Goal: Information Seeking & Learning: Learn about a topic

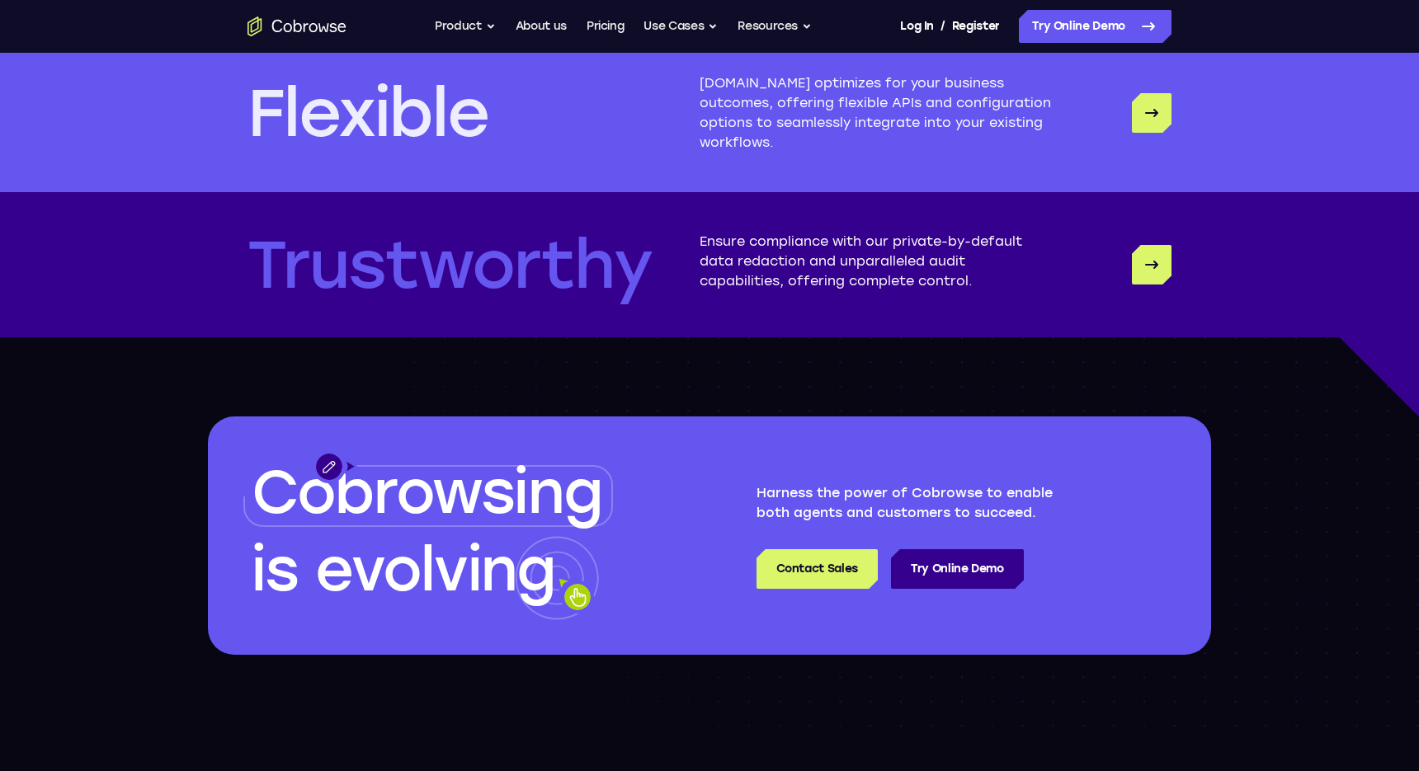
scroll to position [4648, 0]
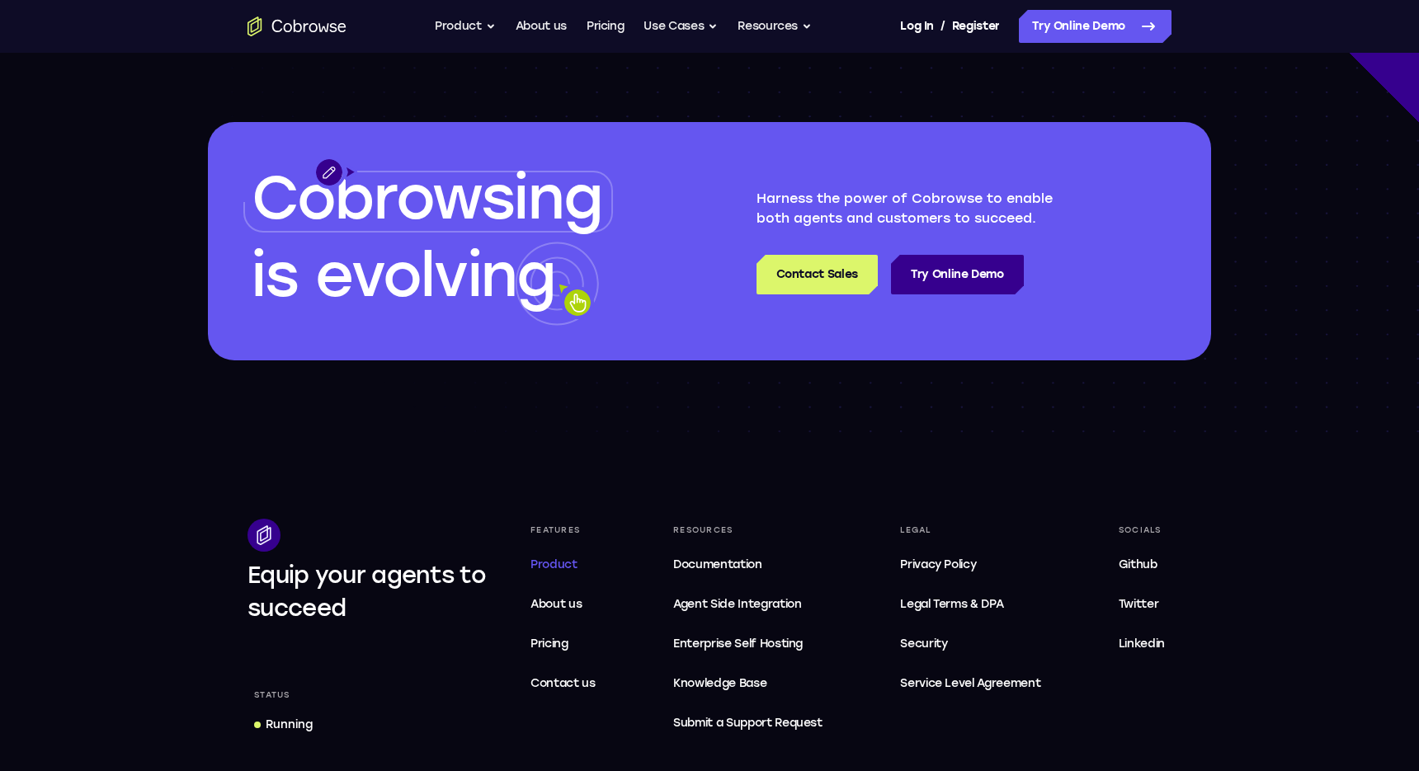
click at [562, 562] on span "Product" at bounding box center [553, 565] width 47 height 14
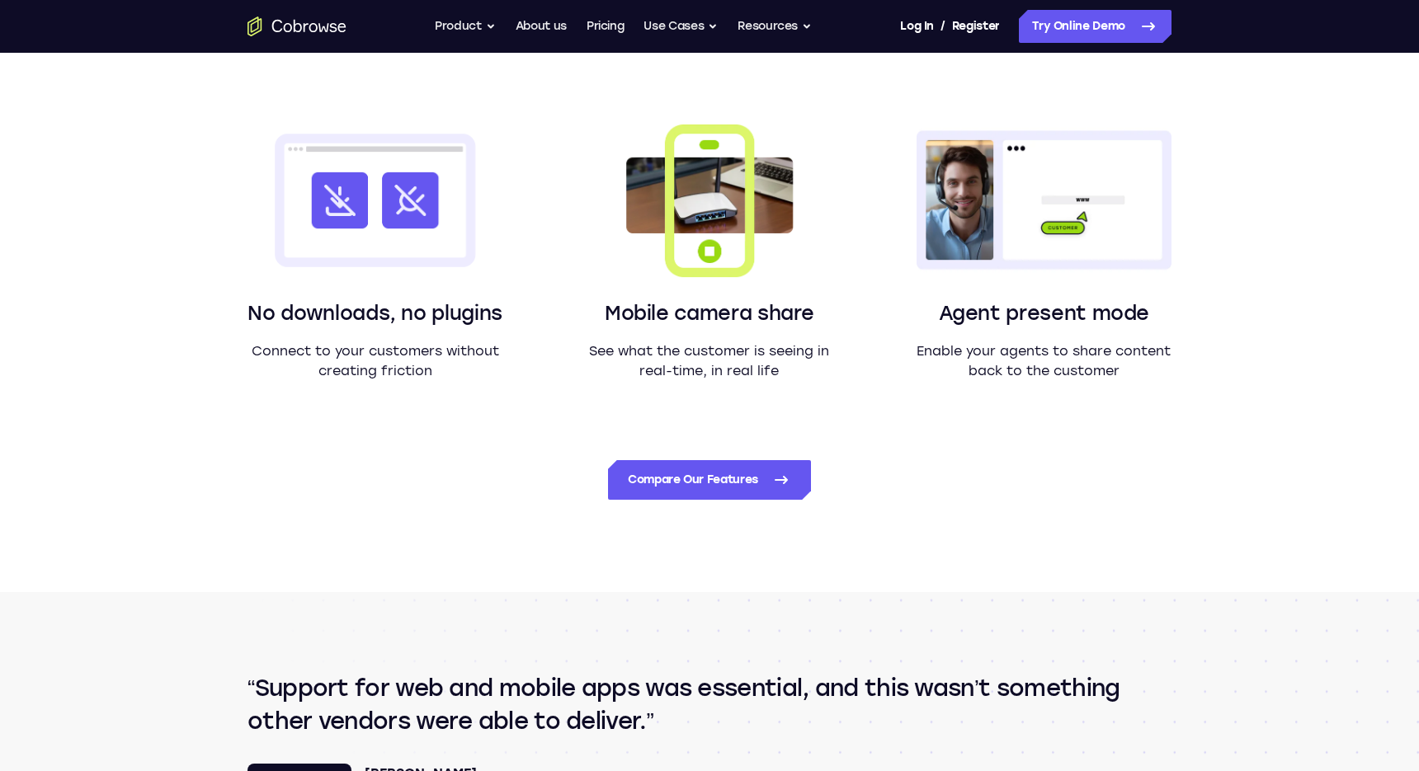
scroll to position [1414, 0]
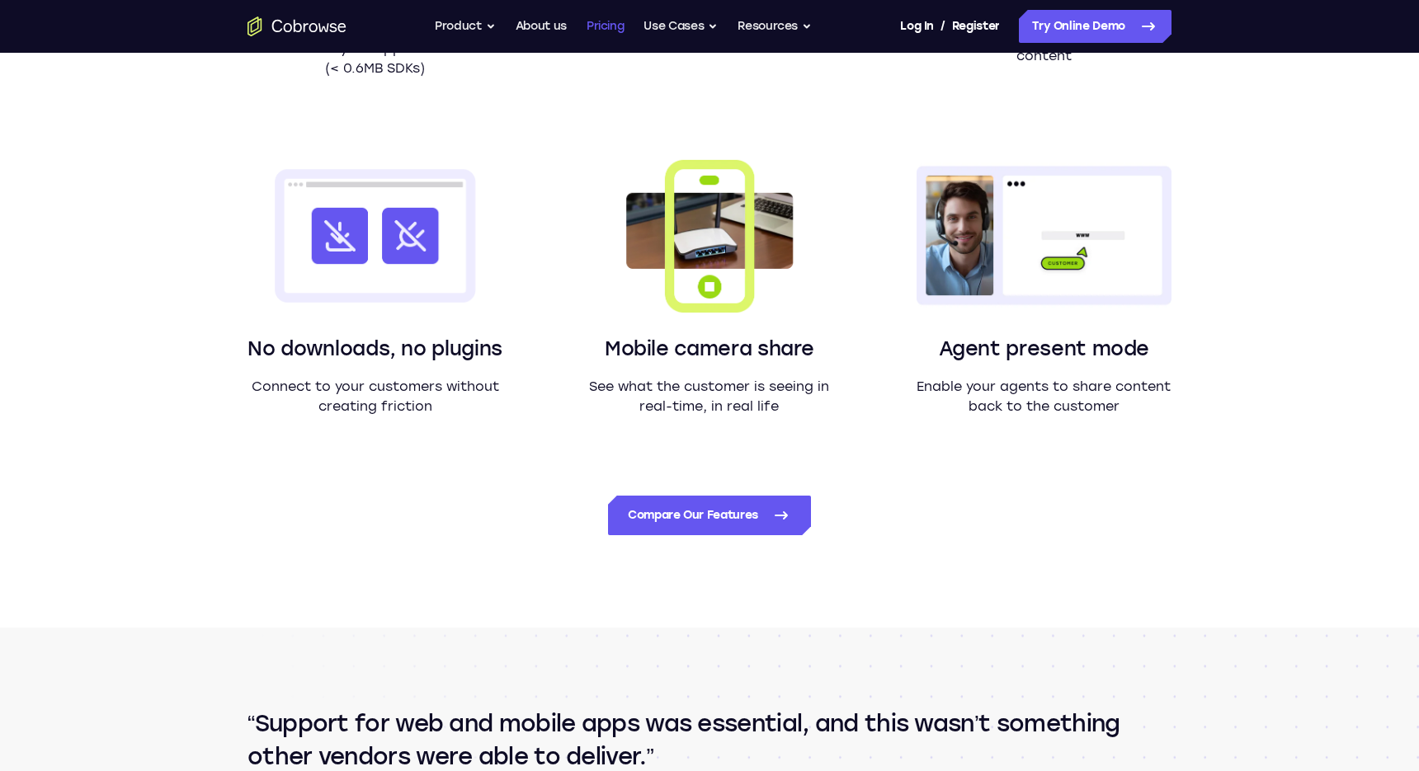
click at [611, 28] on link "Pricing" at bounding box center [605, 26] width 38 height 33
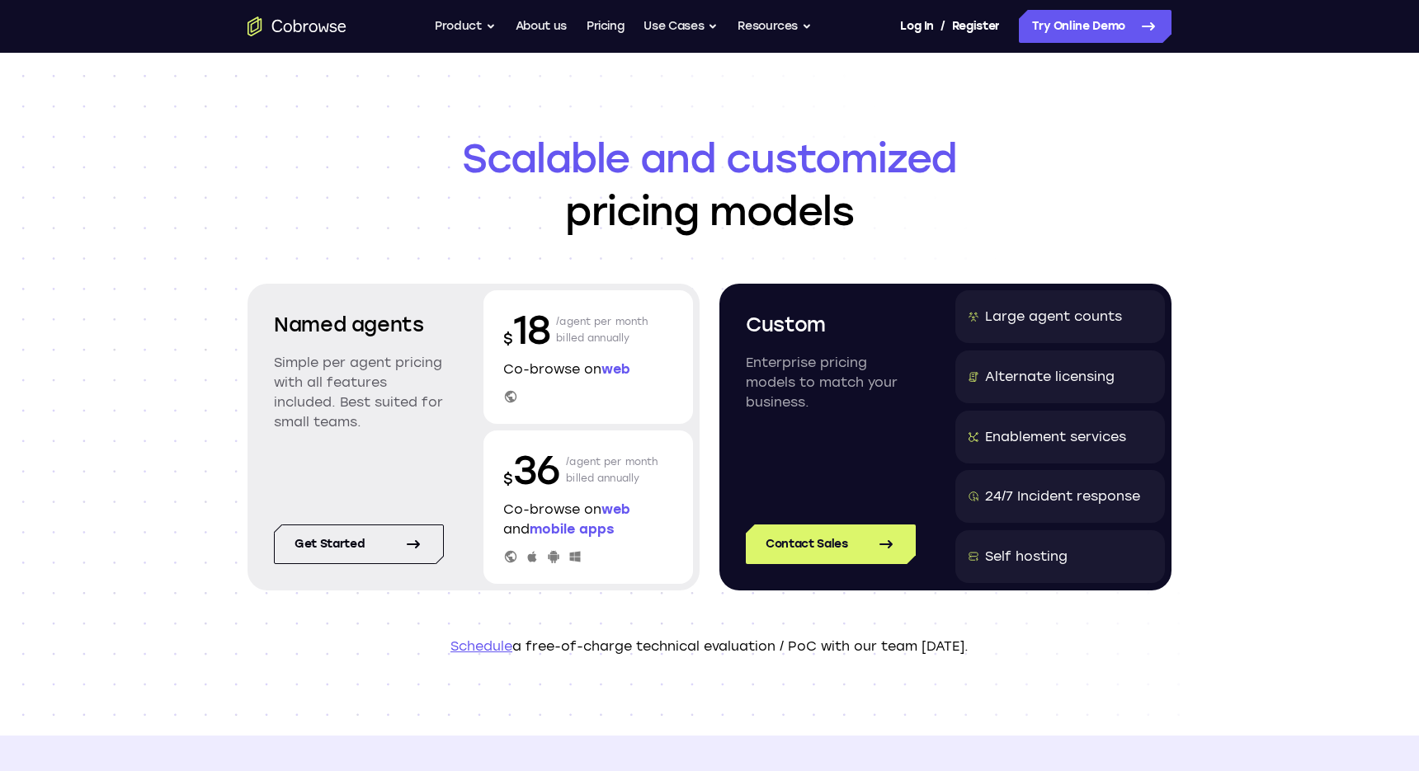
drag, startPoint x: 471, startPoint y: 159, endPoint x: 855, endPoint y: 212, distance: 387.2
click at [855, 213] on h1 "Scalable and customized pricing models" at bounding box center [709, 185] width 924 height 106
click at [846, 224] on h1 "Scalable and customized pricing models" at bounding box center [709, 185] width 924 height 106
click at [1281, 460] on div "Scalable and customized pricing models Named agents Simple per agent pricing wi…" at bounding box center [709, 394] width 1419 height 683
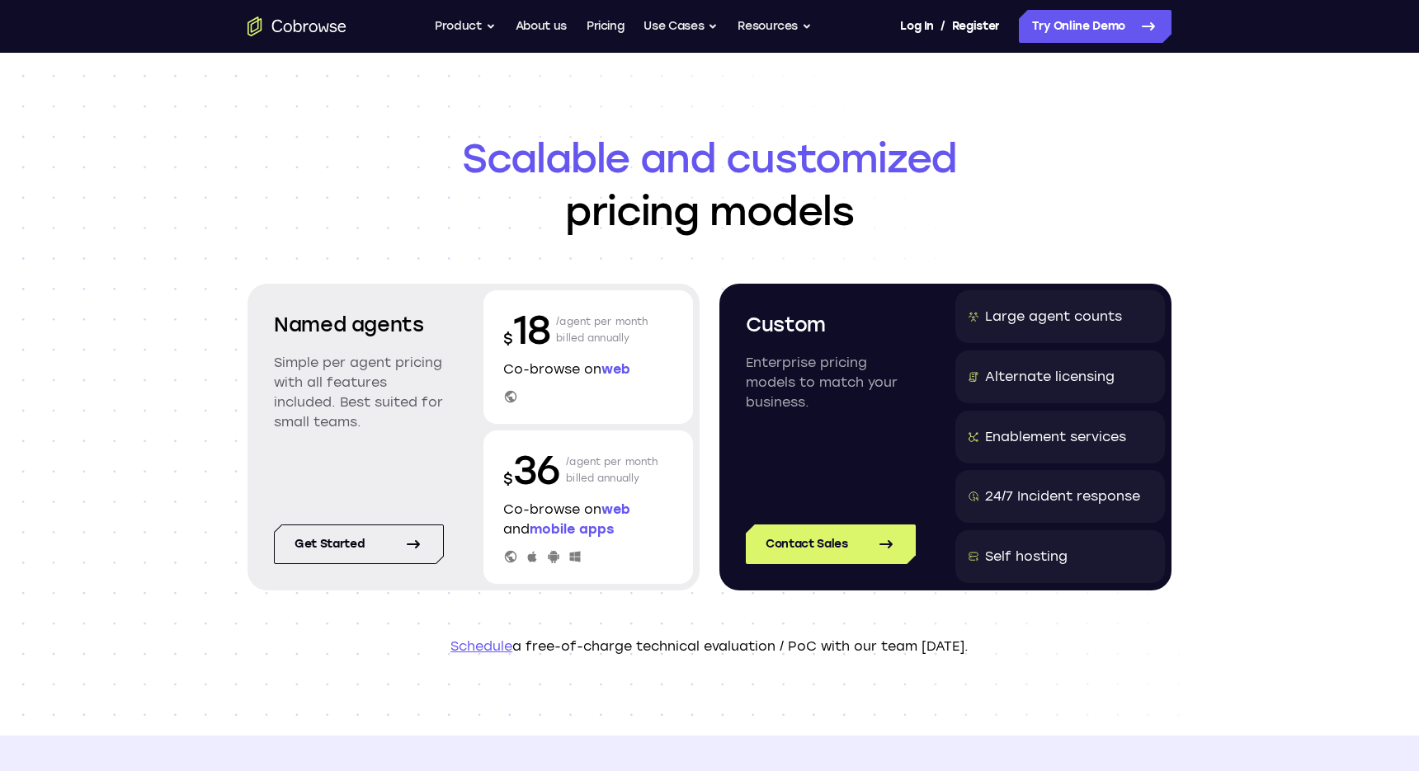
click at [1281, 460] on div "Scalable and customized pricing models Named agents Simple per agent pricing wi…" at bounding box center [709, 394] width 1419 height 683
click at [612, 35] on link "Pricing" at bounding box center [605, 26] width 38 height 33
click at [293, 32] on icon "Go to the home page" at bounding box center [296, 26] width 99 height 20
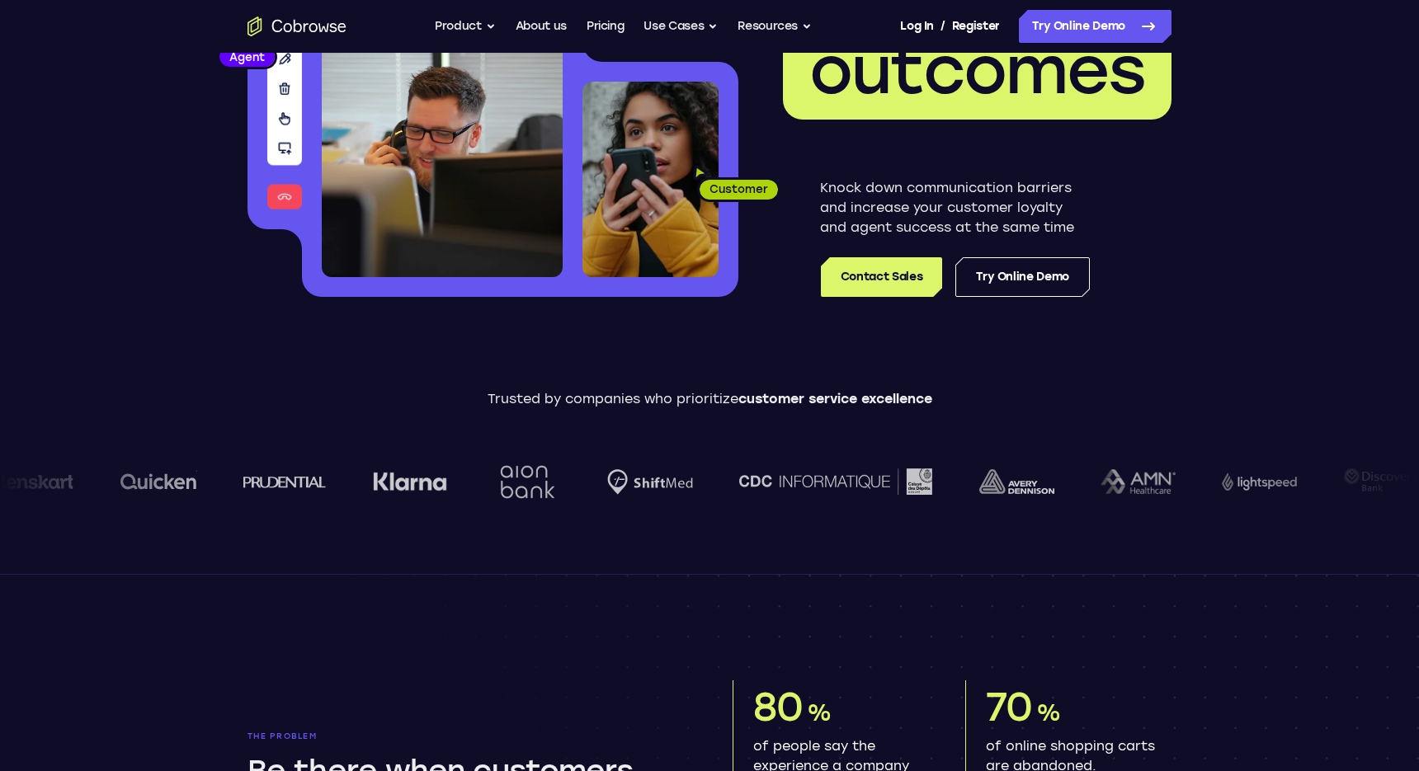
scroll to position [495, 0]
